Goal: Task Accomplishment & Management: Complete application form

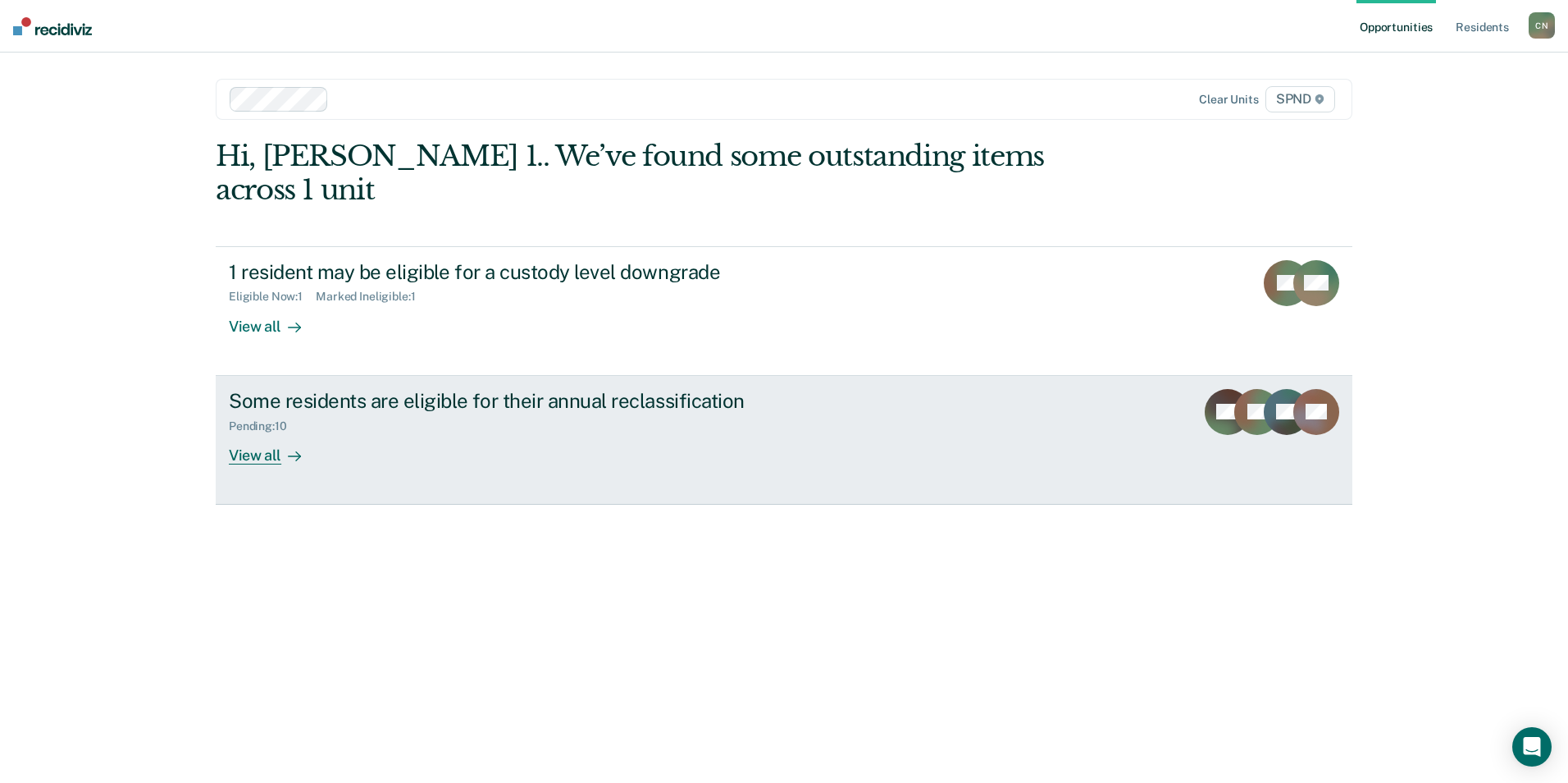
click at [264, 433] on div "View all" at bounding box center [275, 448] width 92 height 32
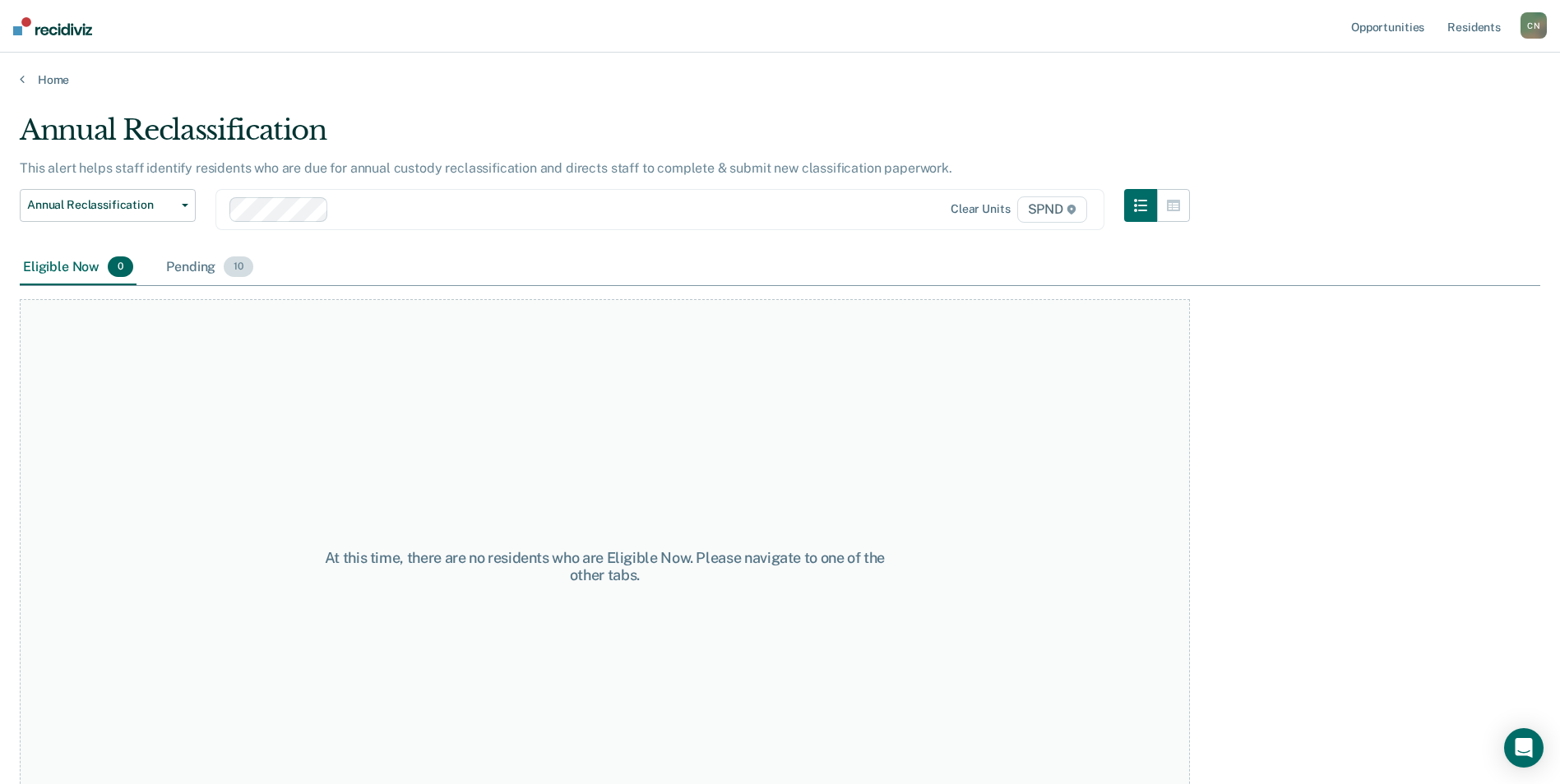
click at [180, 262] on div "Pending 10" at bounding box center [210, 268] width 94 height 36
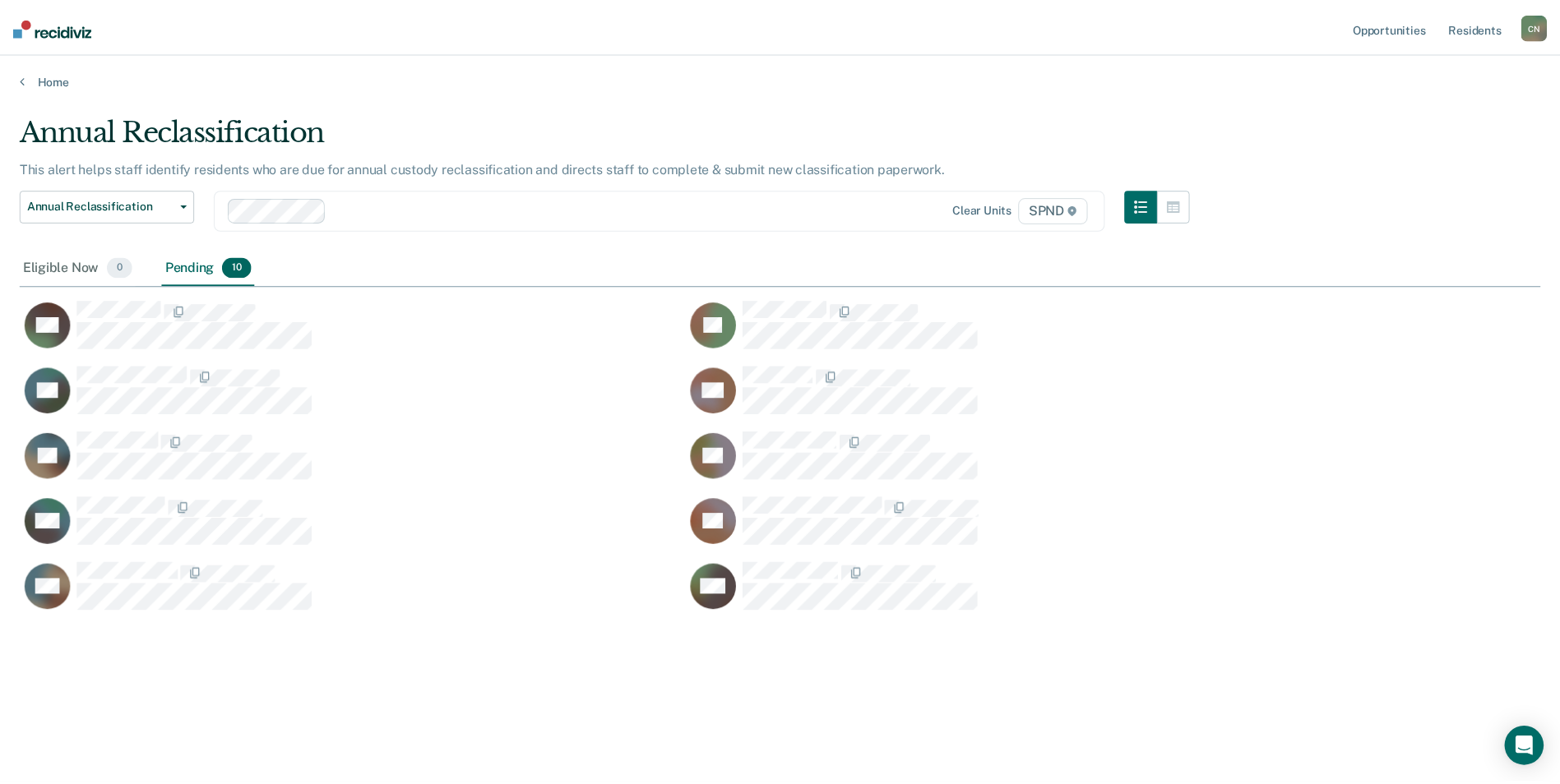
scroll to position [535, 1520]
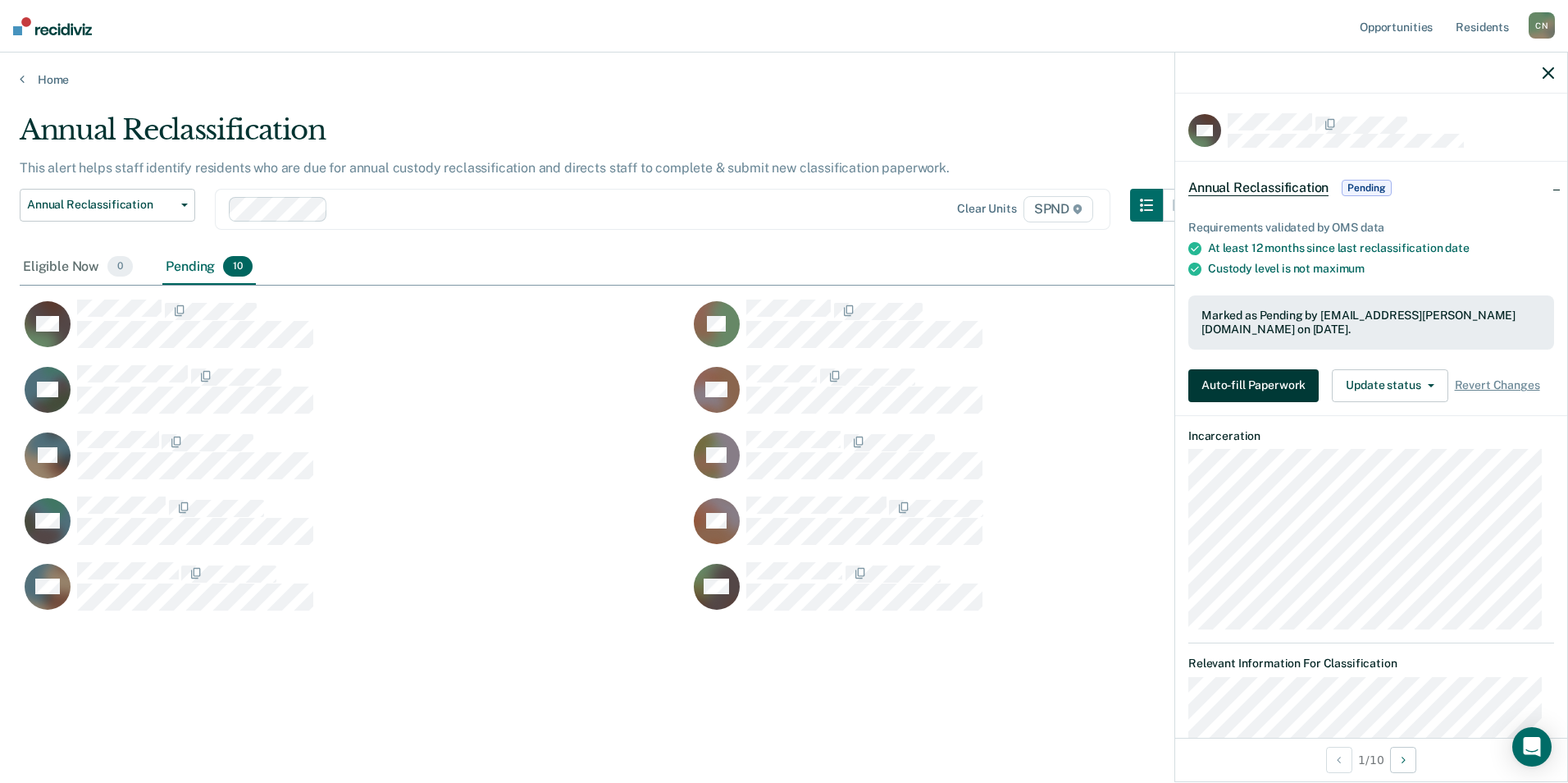
click at [1247, 385] on button "Auto-fill Paperwork" at bounding box center [1253, 386] width 130 height 33
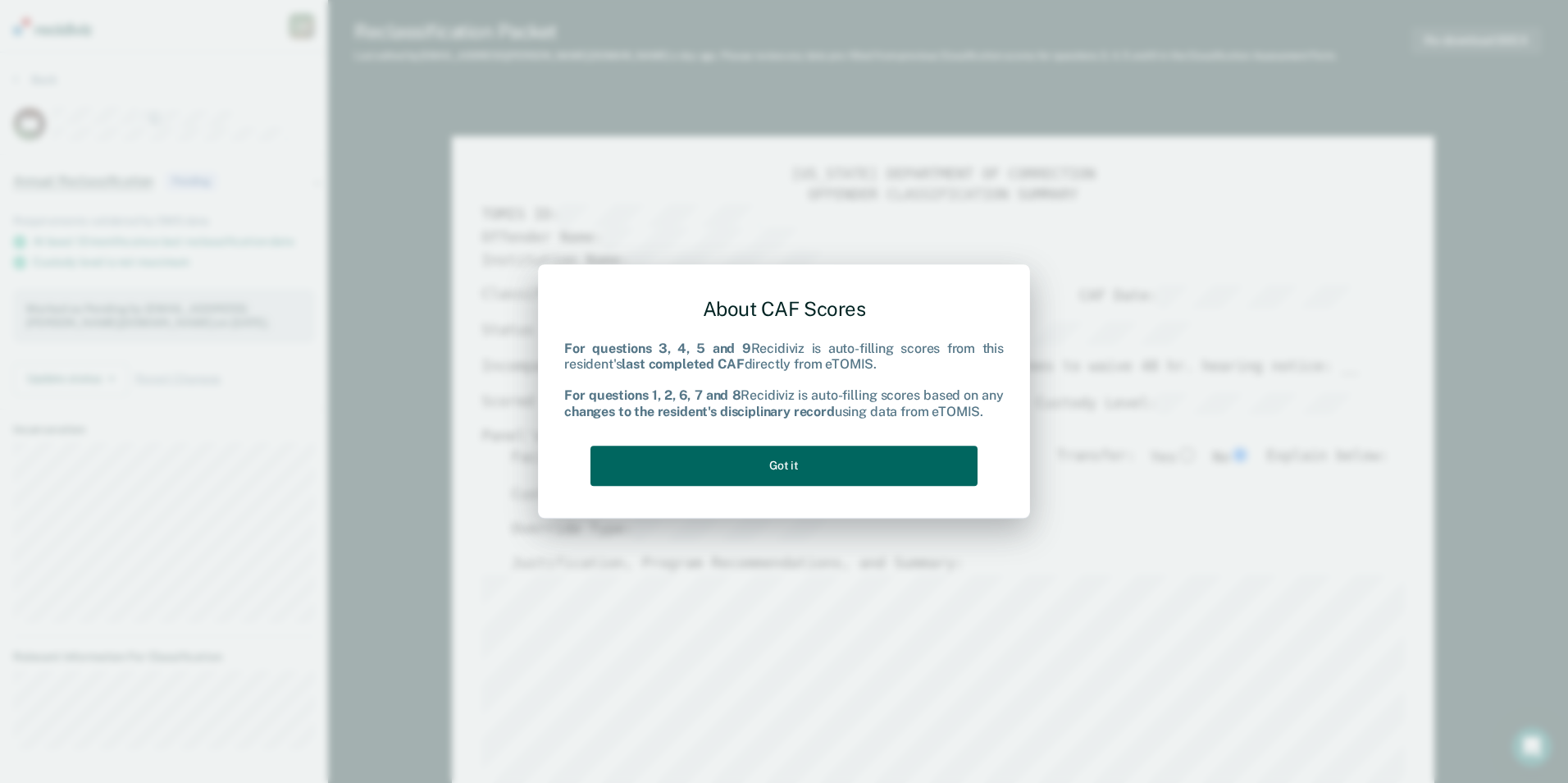
click at [820, 454] on button "Got it" at bounding box center [784, 465] width 387 height 40
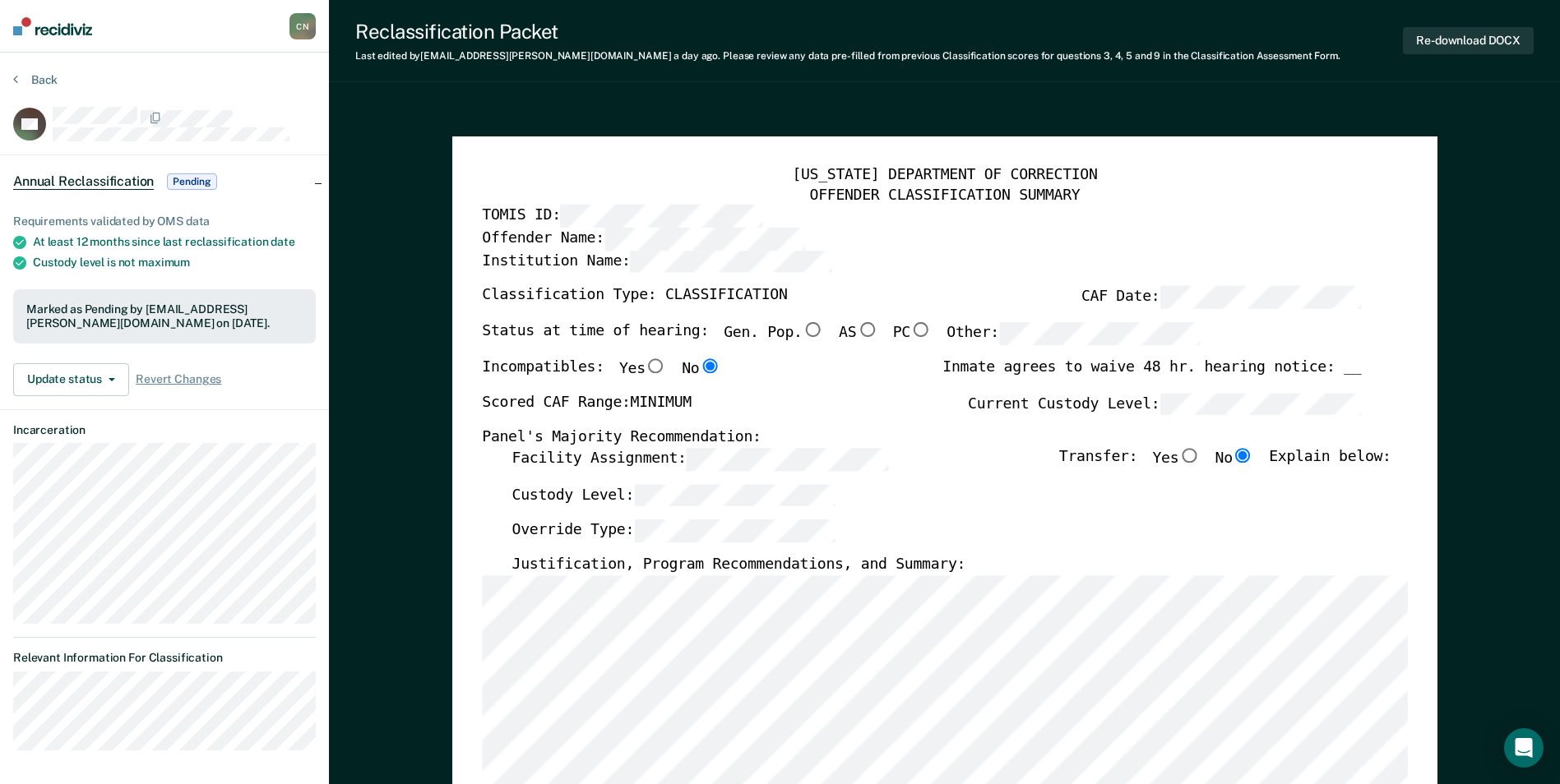
type textarea "x"
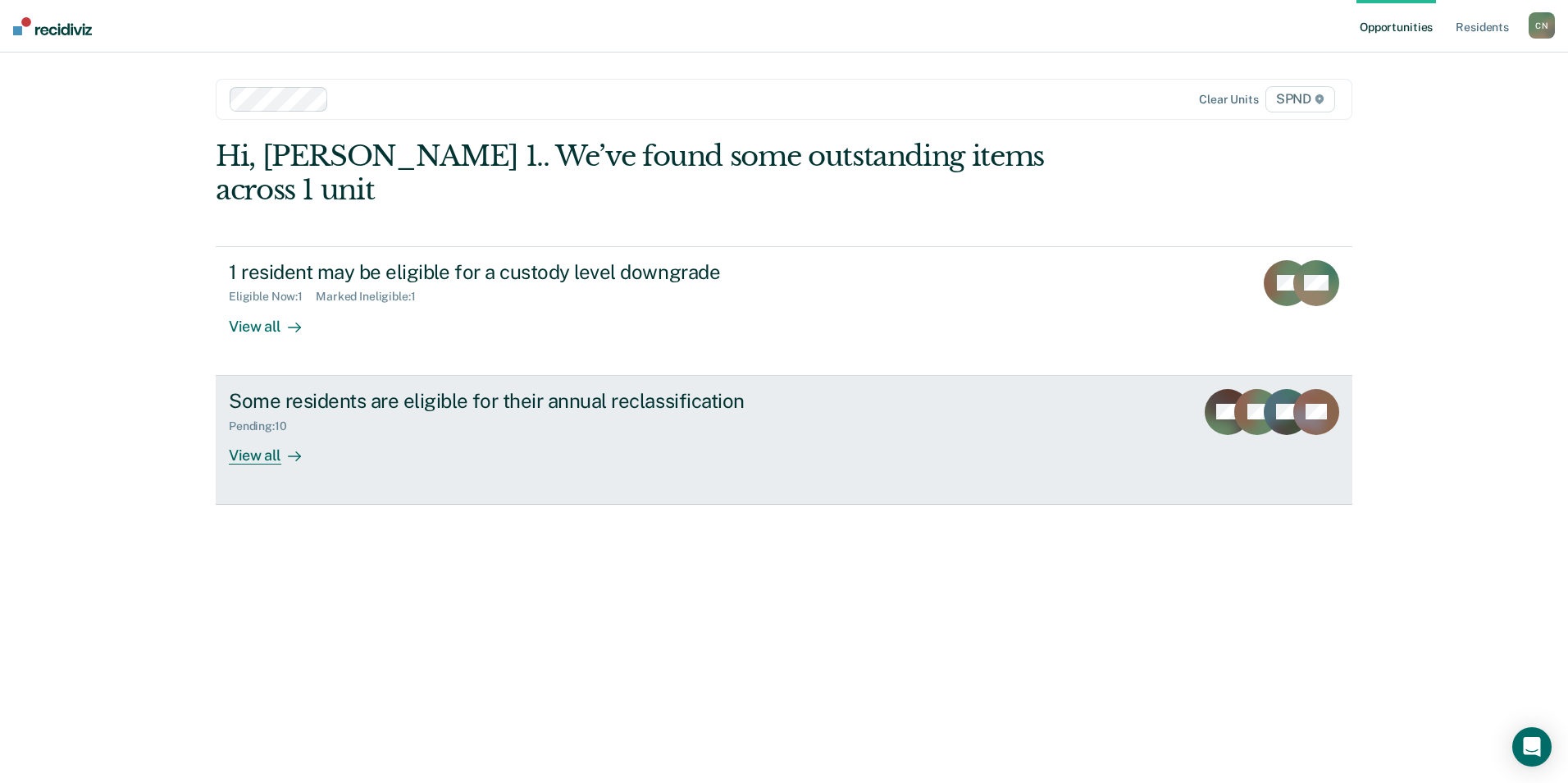
click at [267, 433] on div "View all" at bounding box center [275, 448] width 92 height 32
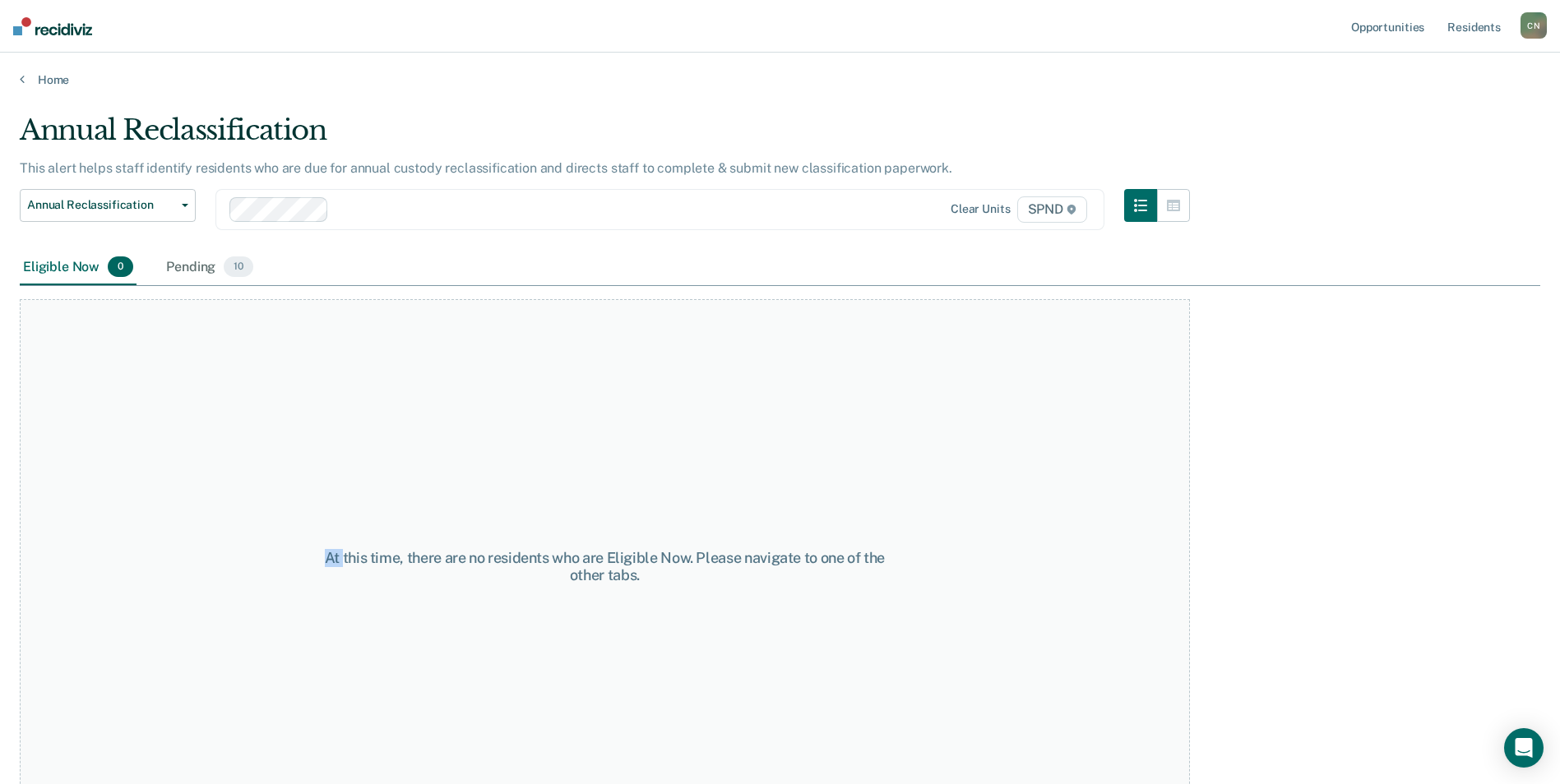
click at [268, 423] on div "At this time, there are no residents who are Eligible Now. Please navigate to o…" at bounding box center [604, 565] width 1170 height 534
click at [177, 267] on div "Pending 10" at bounding box center [210, 268] width 94 height 36
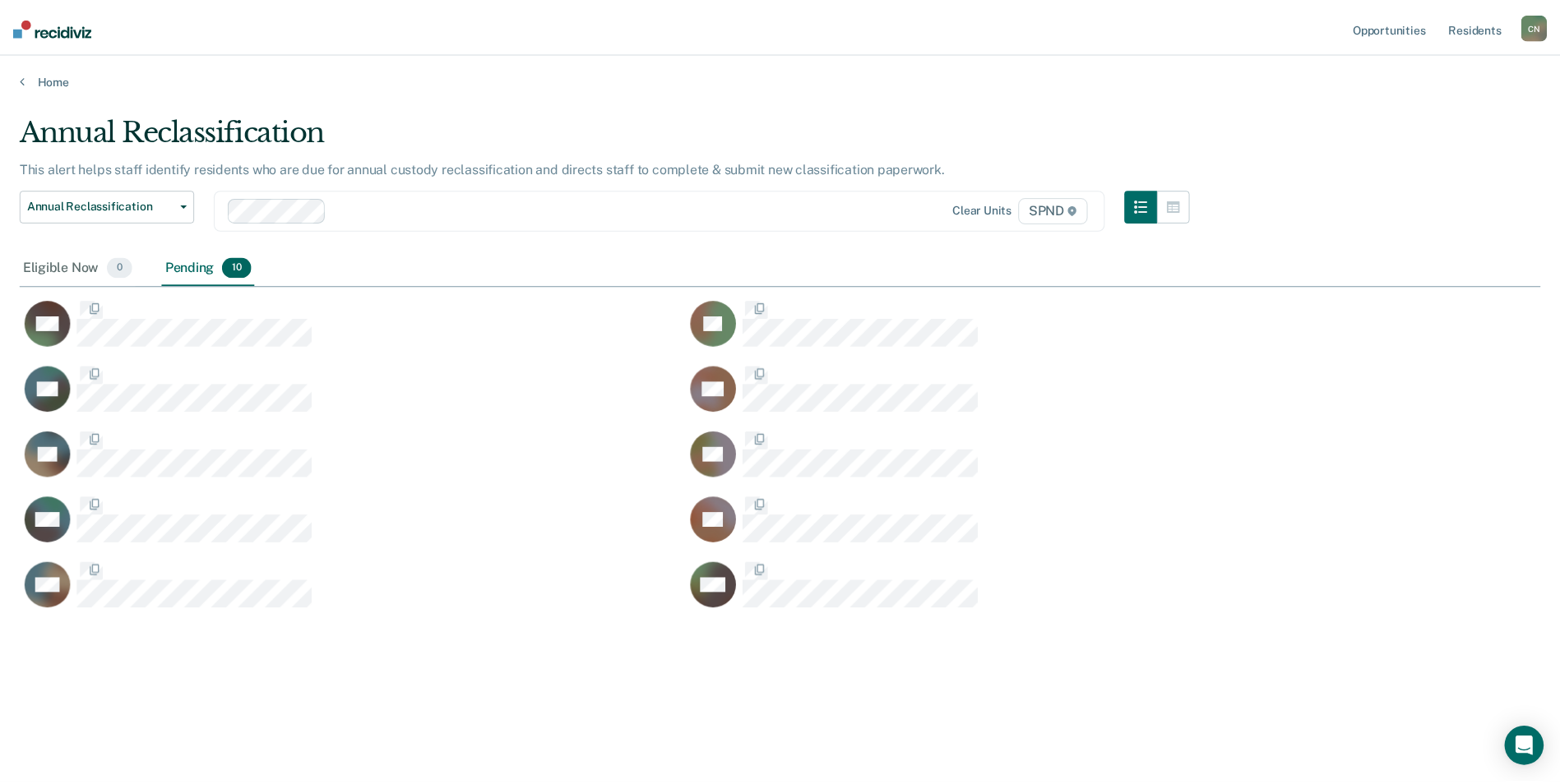
scroll to position [535, 1520]
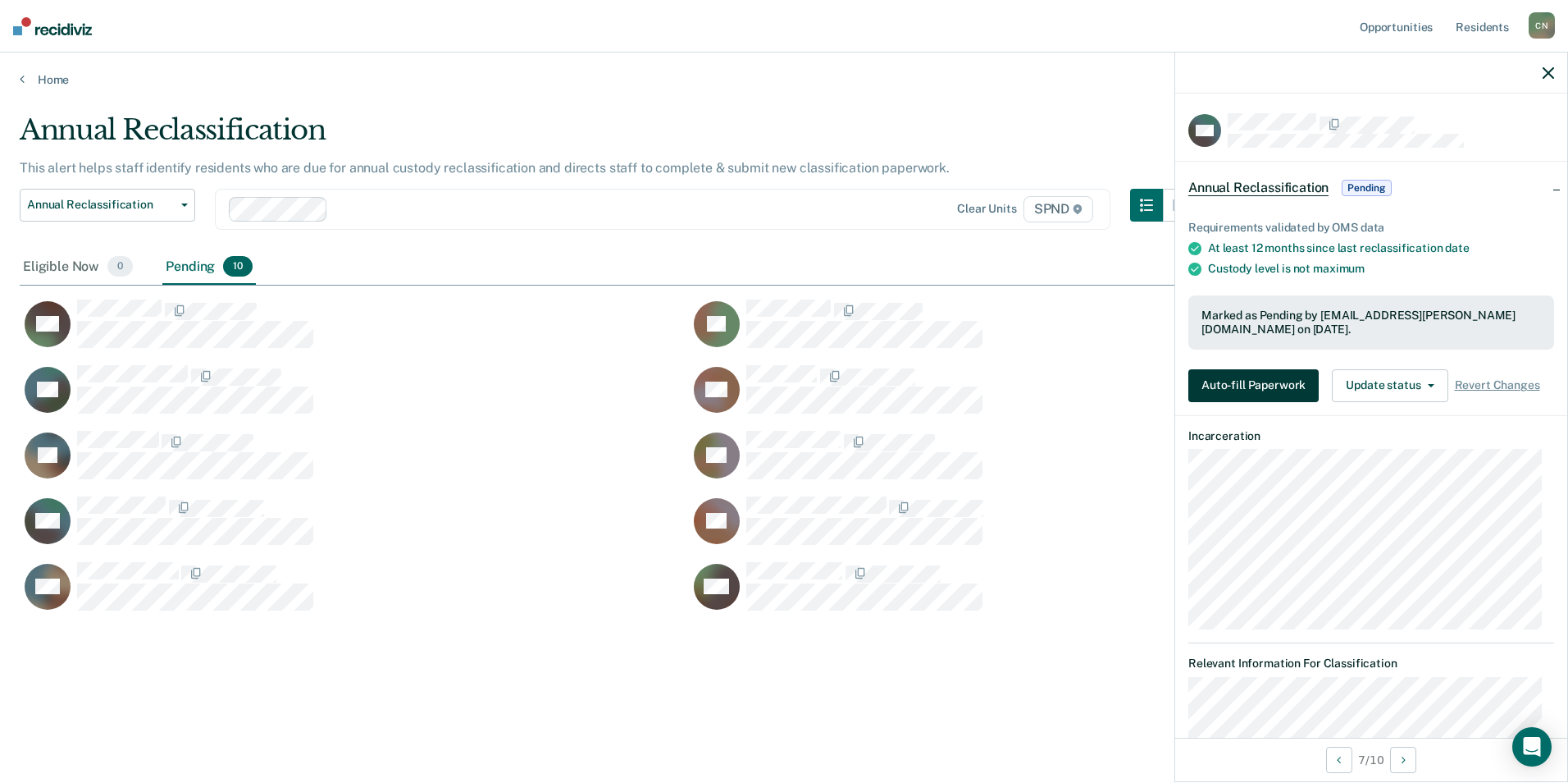
click at [1282, 378] on button "Auto-fill Paperwork" at bounding box center [1253, 386] width 130 height 33
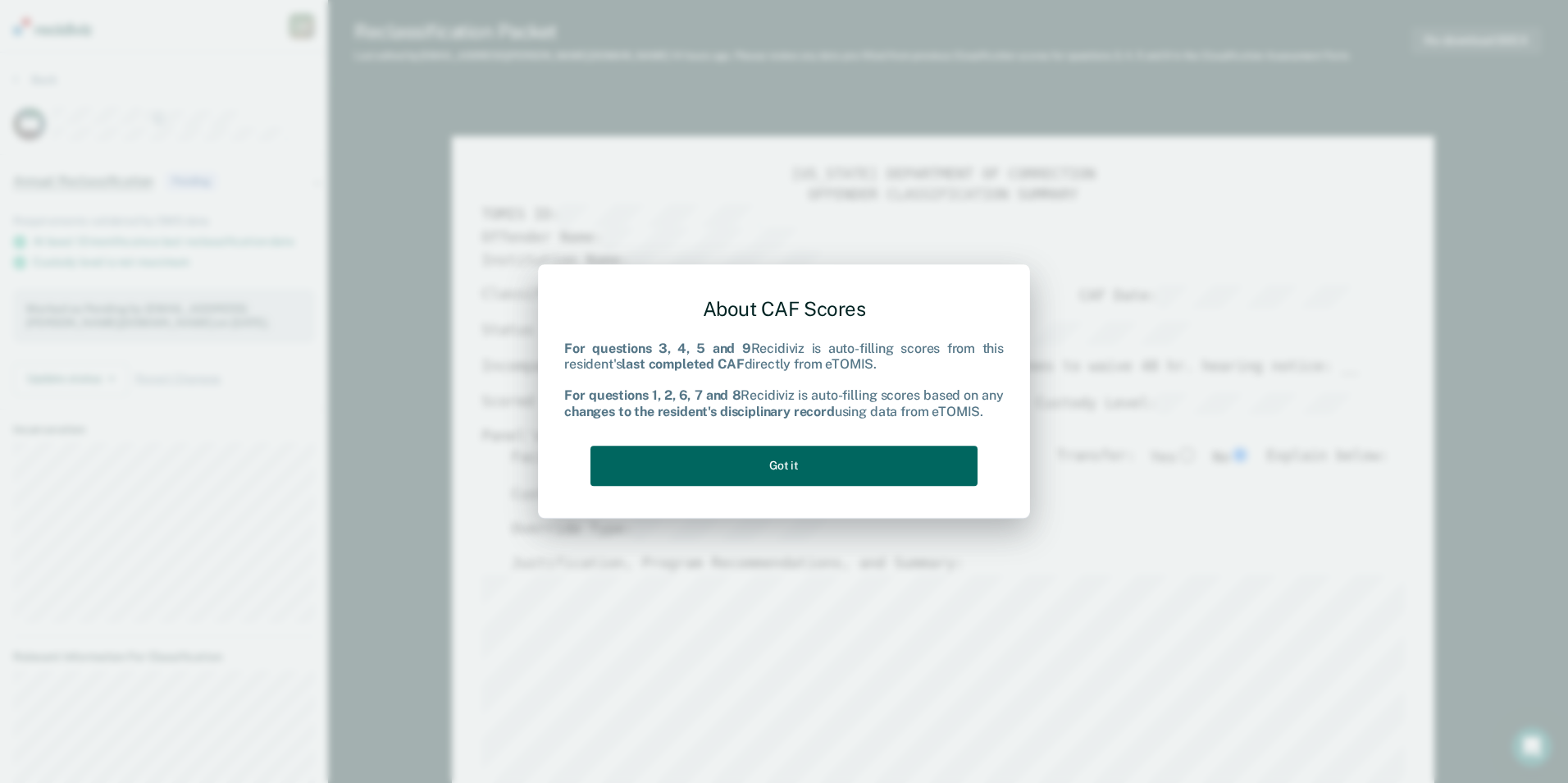
click at [826, 469] on button "Got it" at bounding box center [784, 465] width 387 height 40
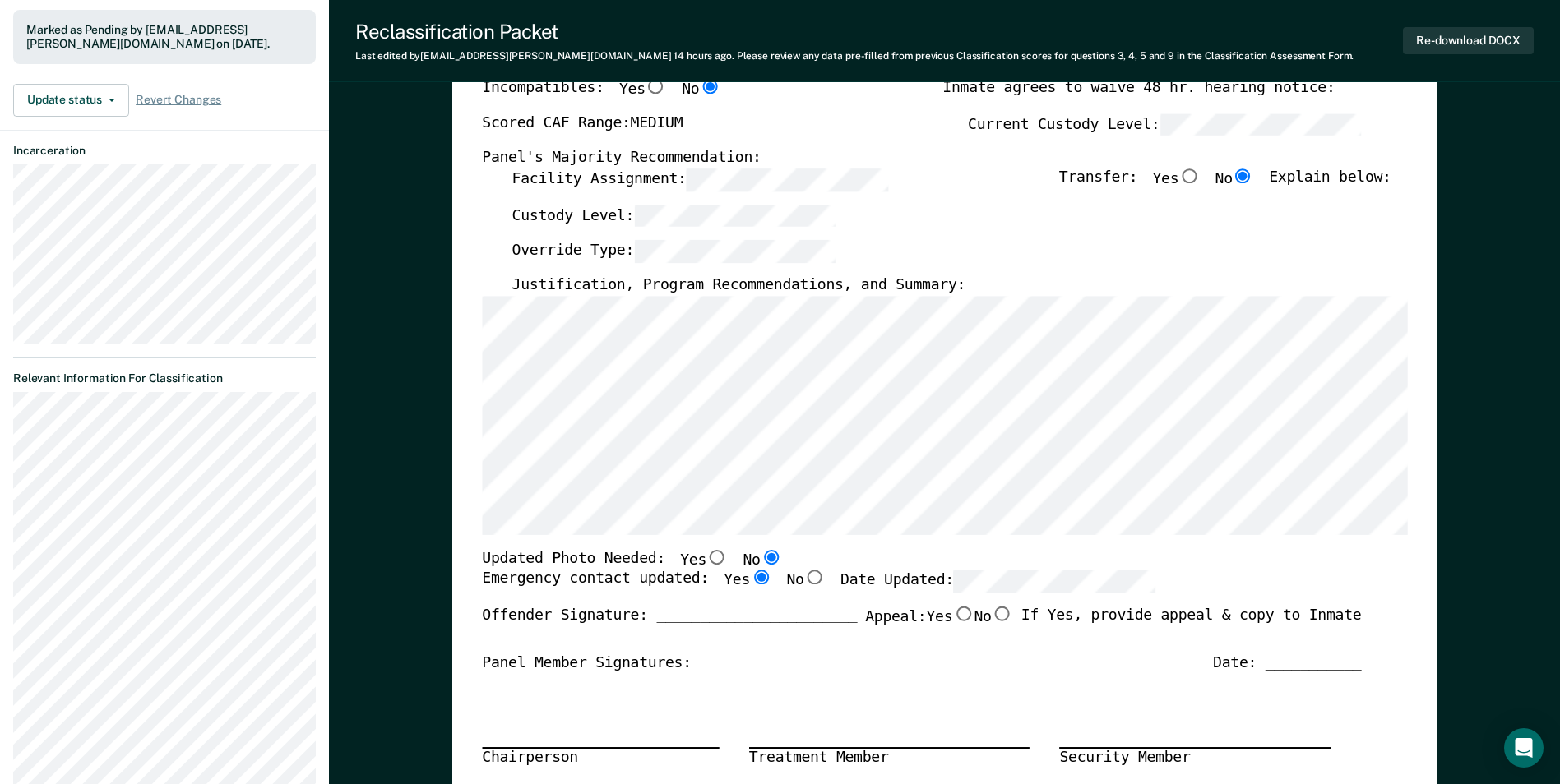
scroll to position [411, 0]
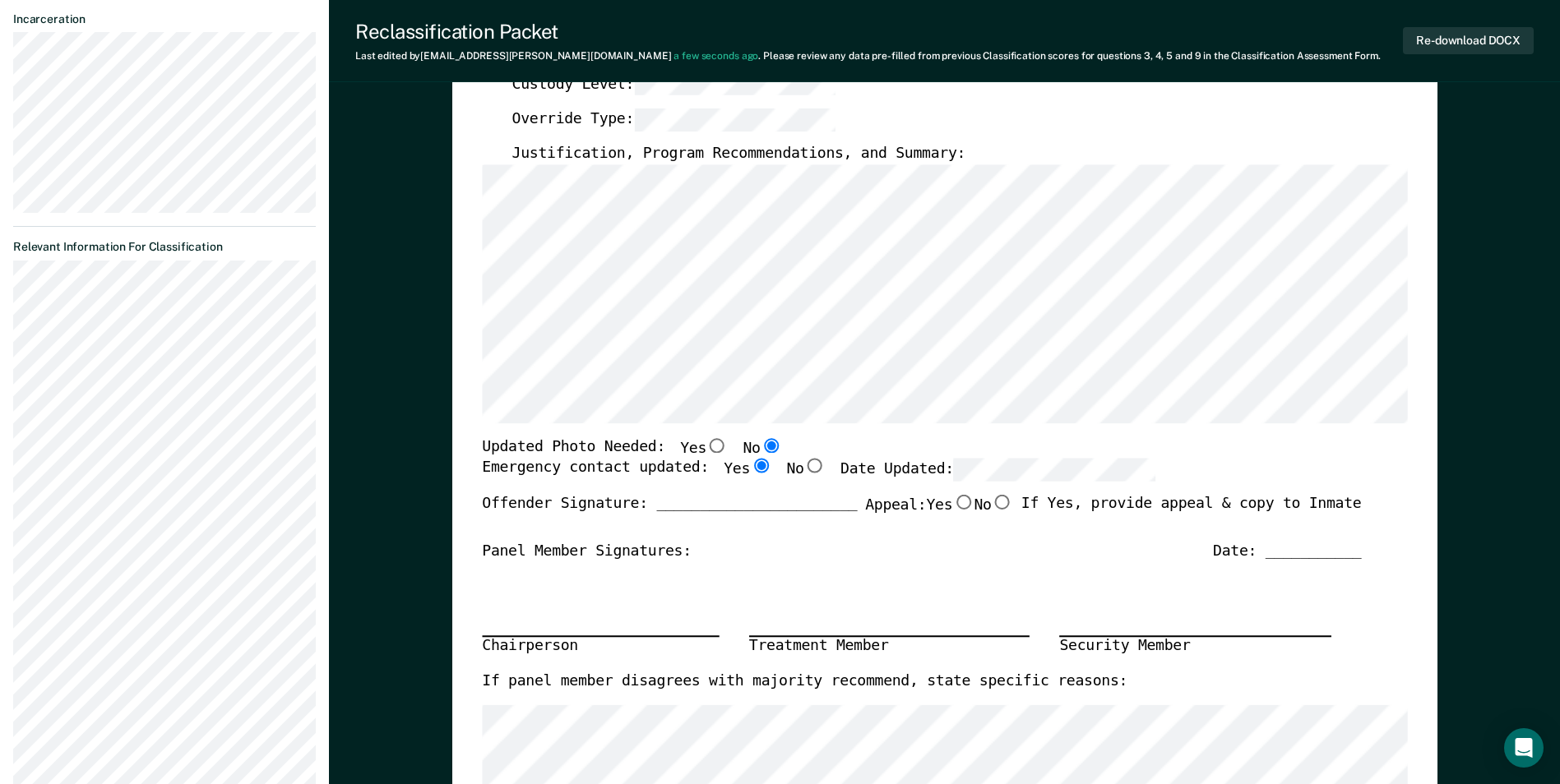
type textarea "x"
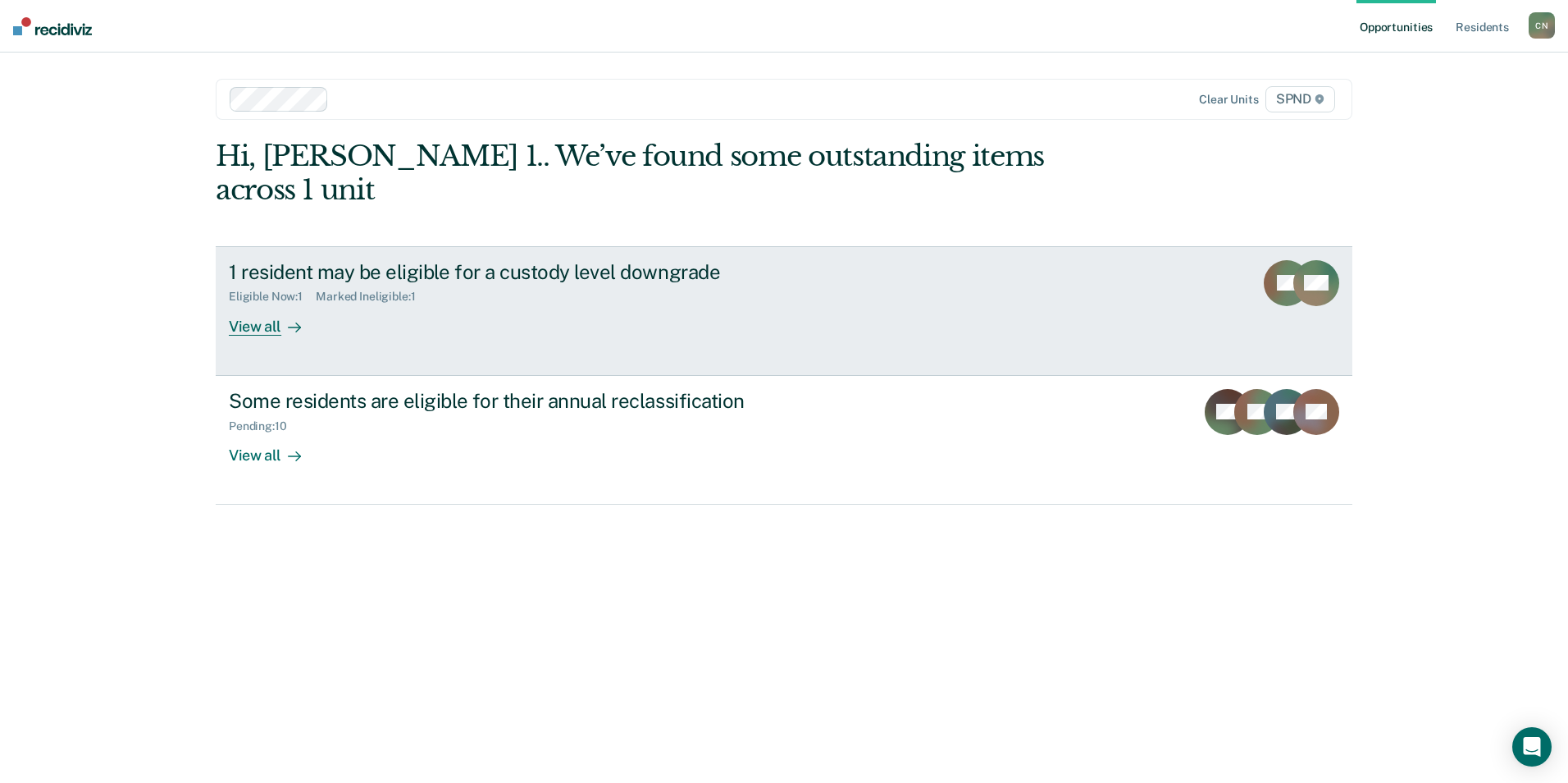
click at [245, 303] on div "View all" at bounding box center [275, 319] width 92 height 32
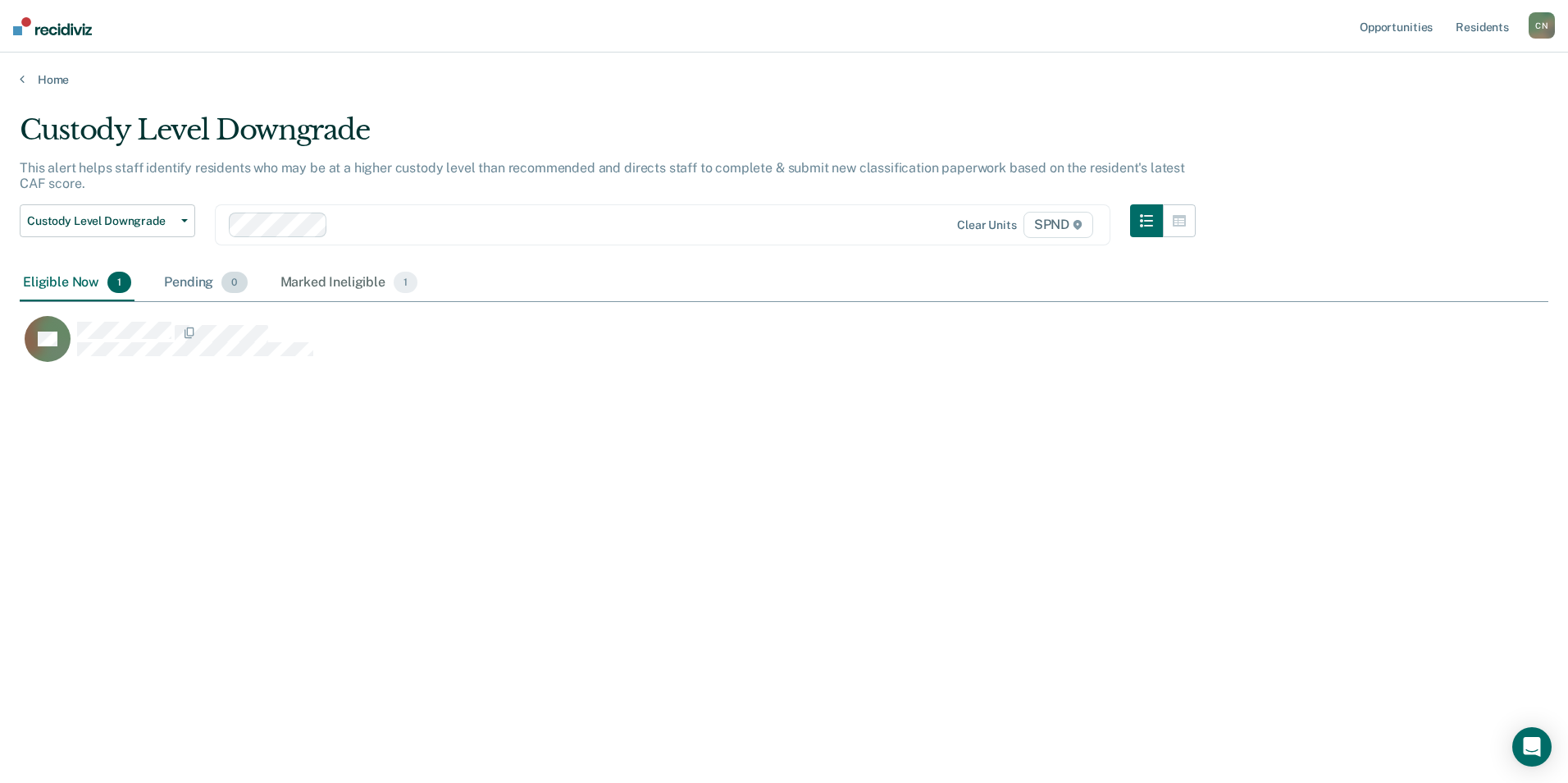
scroll to position [534, 1516]
